Goal: Find contact information: Find contact information

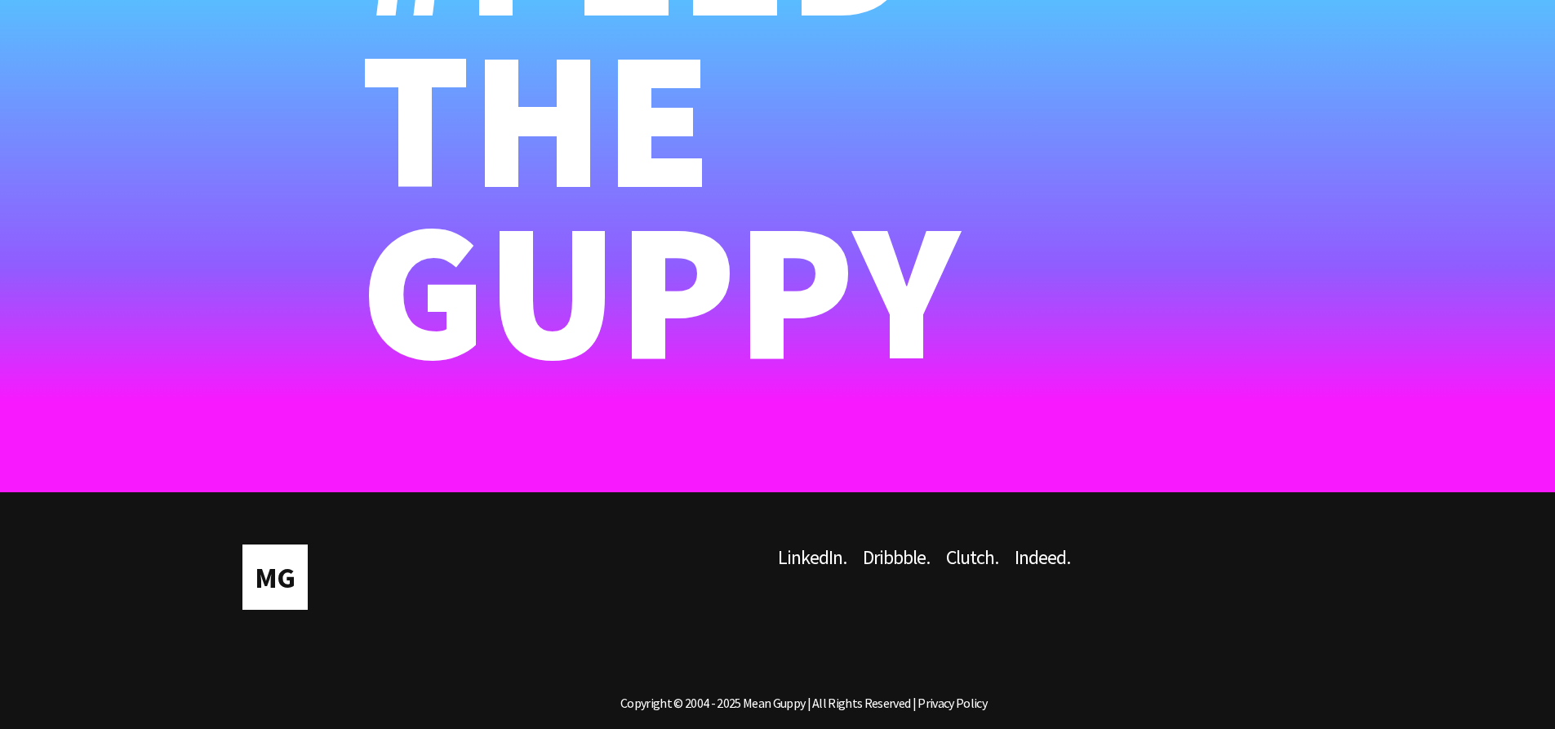
scroll to position [10991, 0]
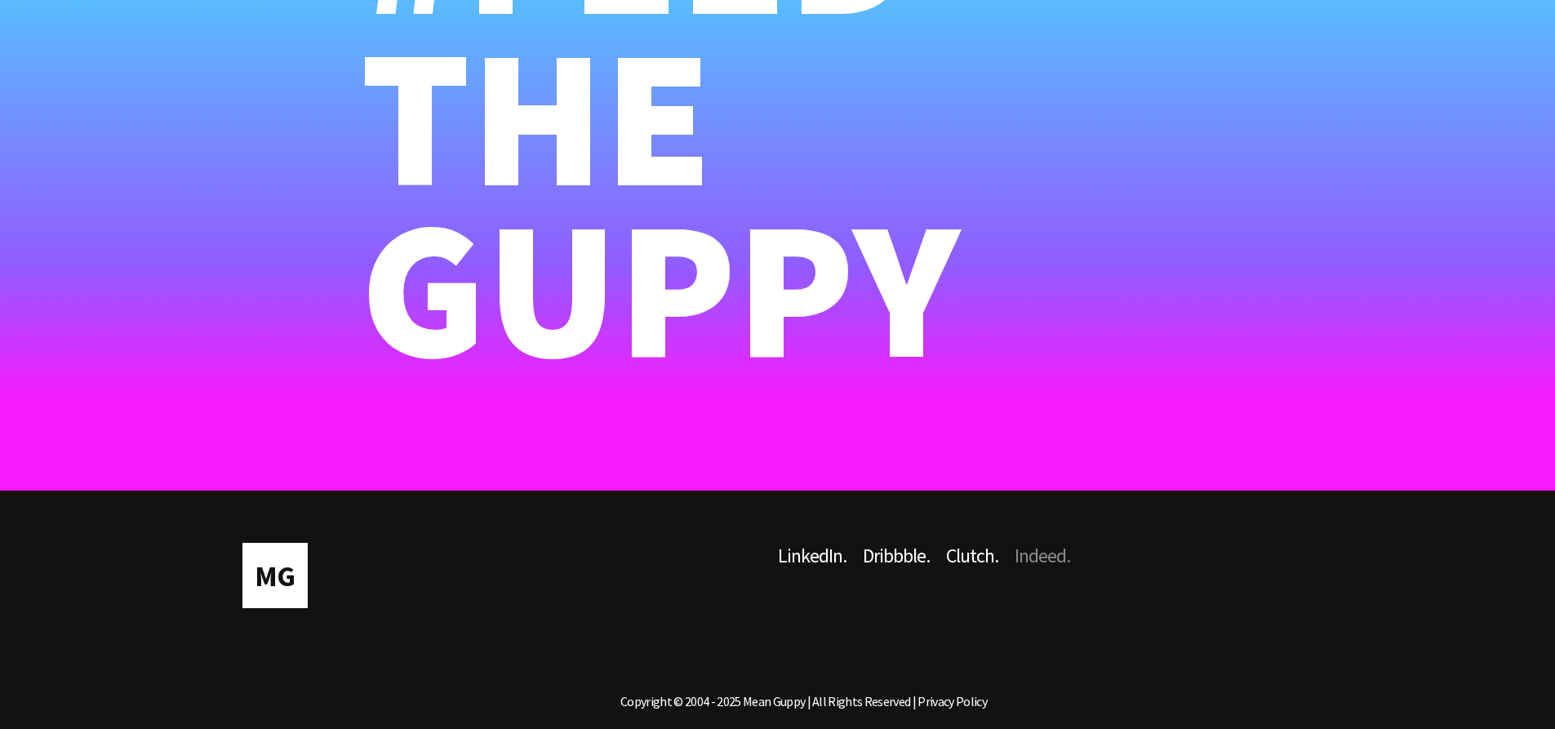
click at [1040, 551] on link "Indeed ." at bounding box center [1051, 584] width 72 height 82
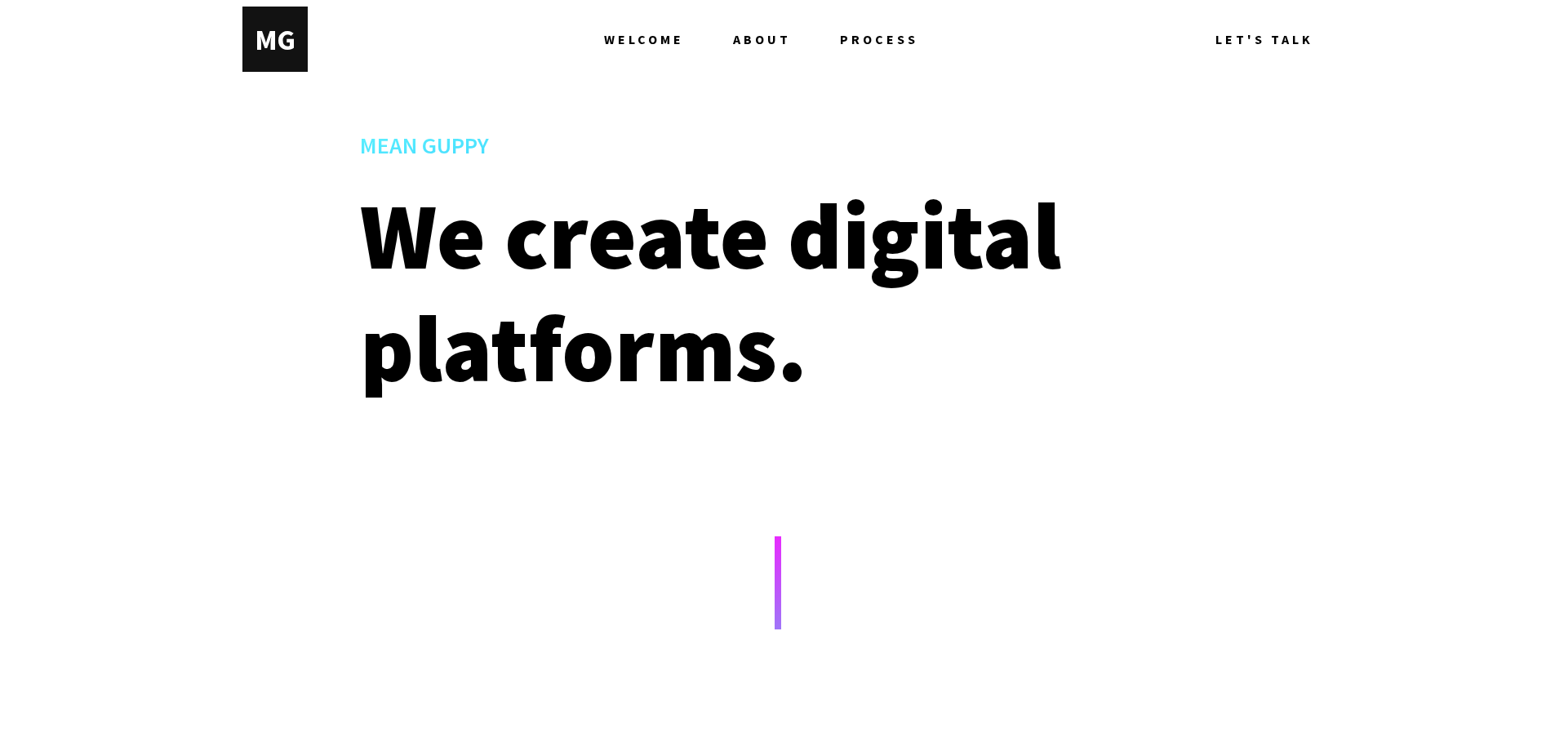
click at [1274, 42] on span "LET'S TALK" at bounding box center [1265, 39] width 98 height 65
click at [1028, 466] on div at bounding box center [777, 470] width 1555 height 131
click at [741, 39] on span "ABOUT" at bounding box center [762, 39] width 58 height 65
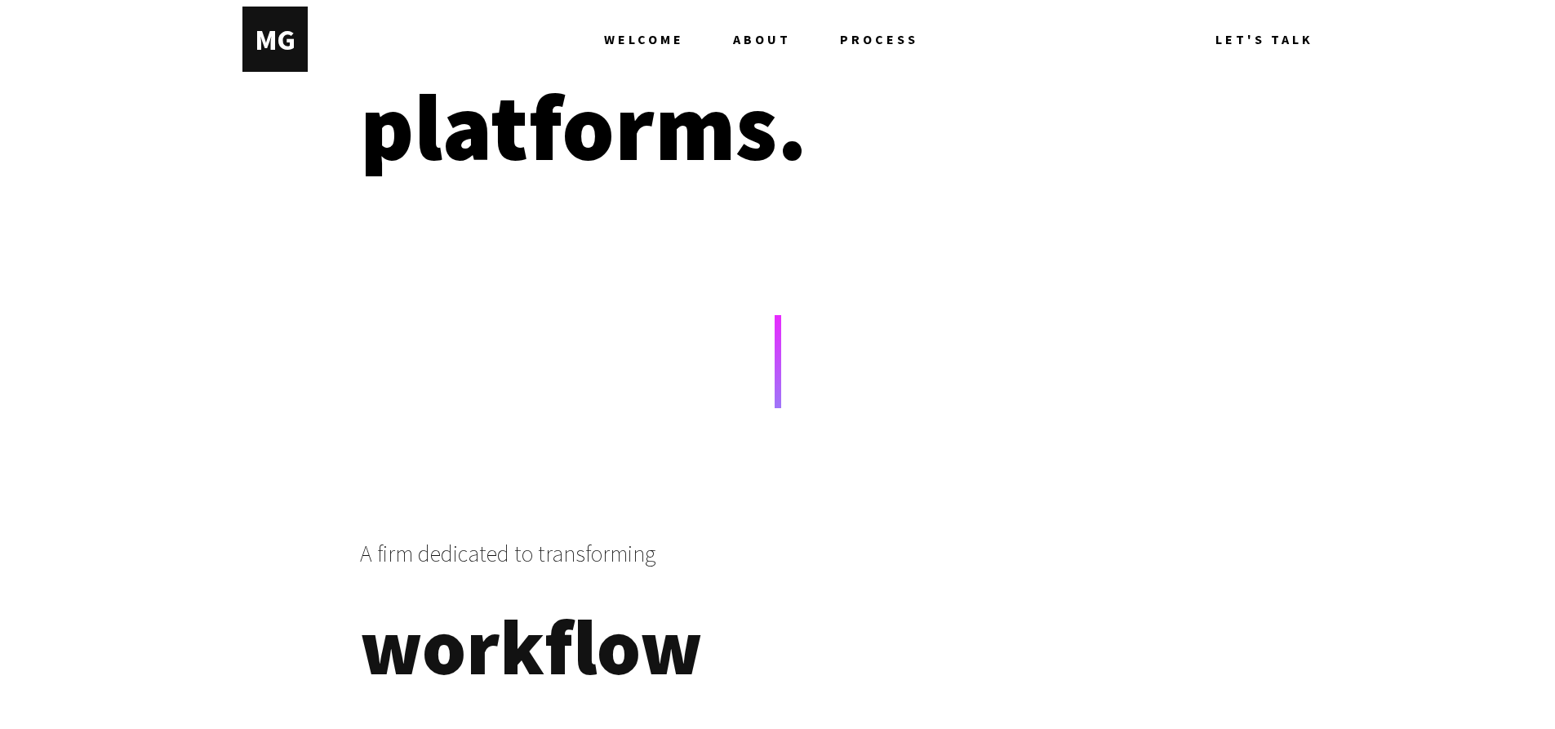
click at [843, 41] on span "PROCESS" at bounding box center [879, 39] width 78 height 65
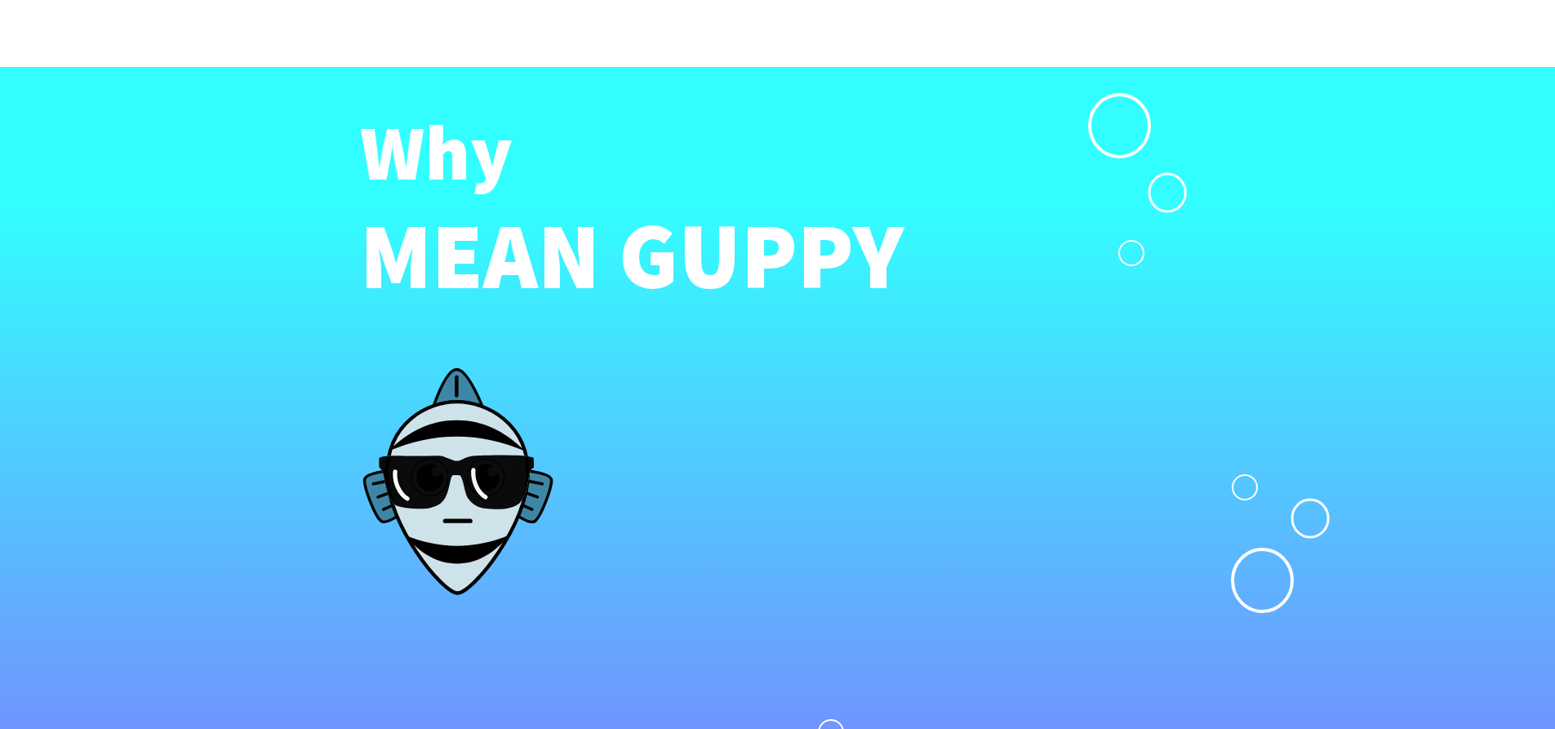
scroll to position [4313, 0]
